Goal: Find specific page/section

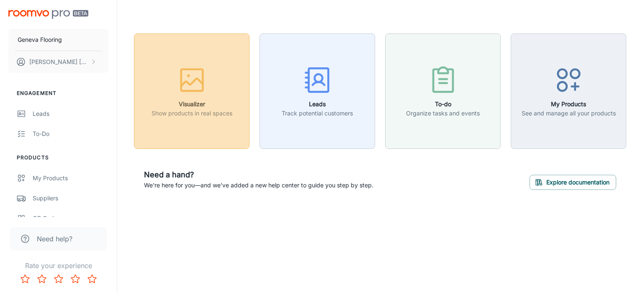
click at [188, 102] on h6 "Visualizer" at bounding box center [192, 104] width 81 height 9
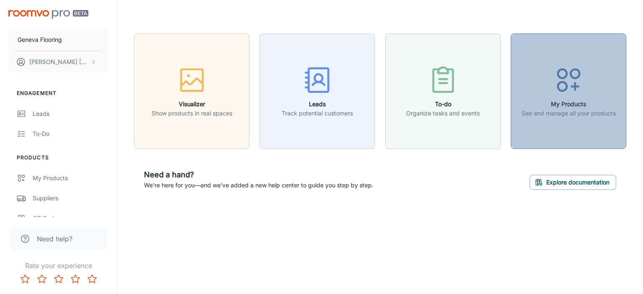
click at [554, 101] on h6 "My Products" at bounding box center [569, 104] width 94 height 9
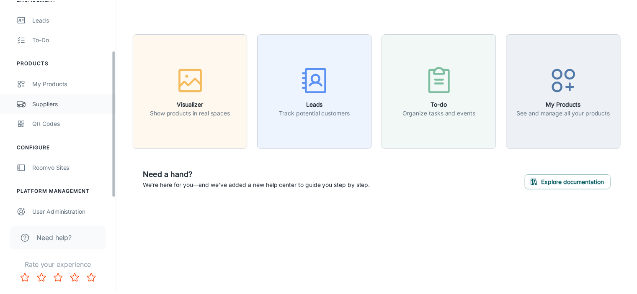
scroll to position [100, 0]
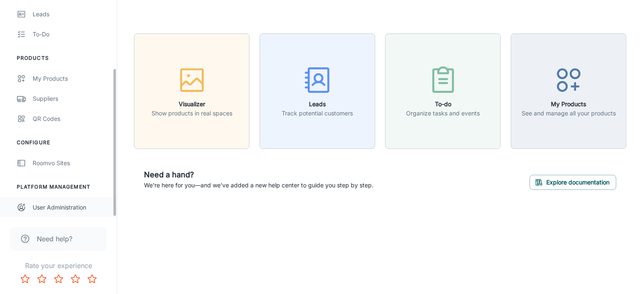
click at [73, 206] on div "User Administration" at bounding box center [71, 207] width 76 height 9
